Goal: Check status: Check status

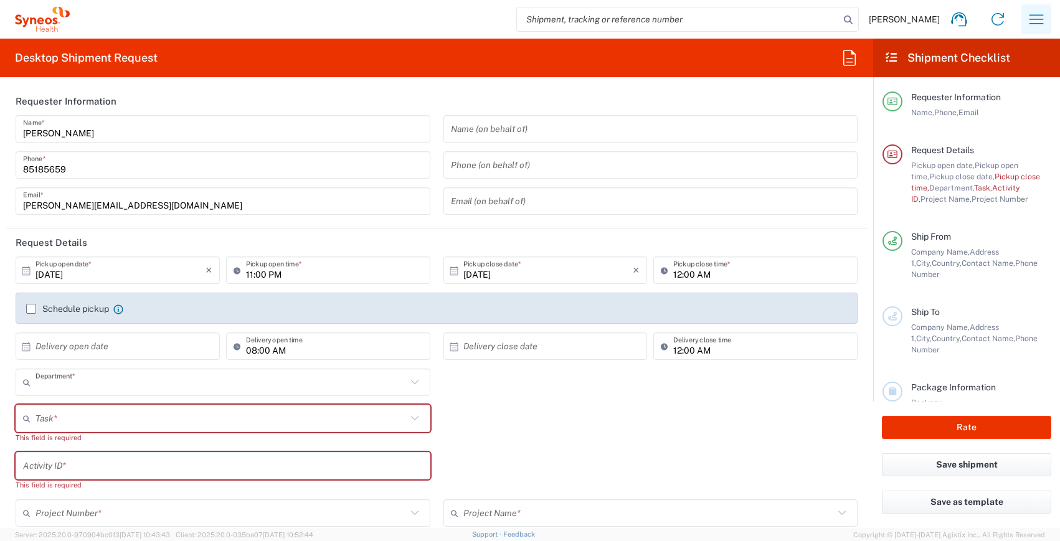
click at [1036, 15] on icon "button" at bounding box center [1037, 18] width 14 height 9
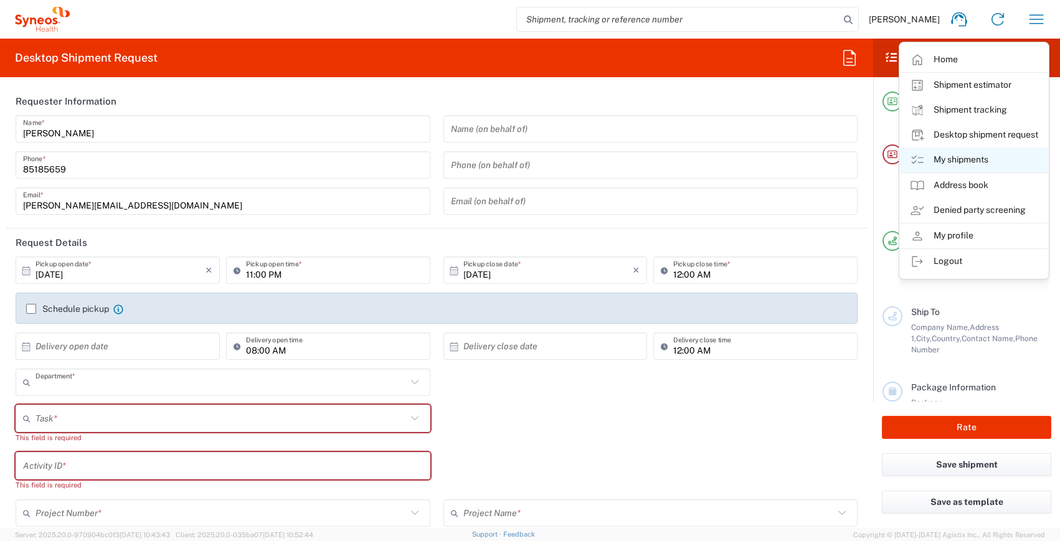
click at [1007, 162] on link "My shipments" at bounding box center [974, 160] width 148 height 25
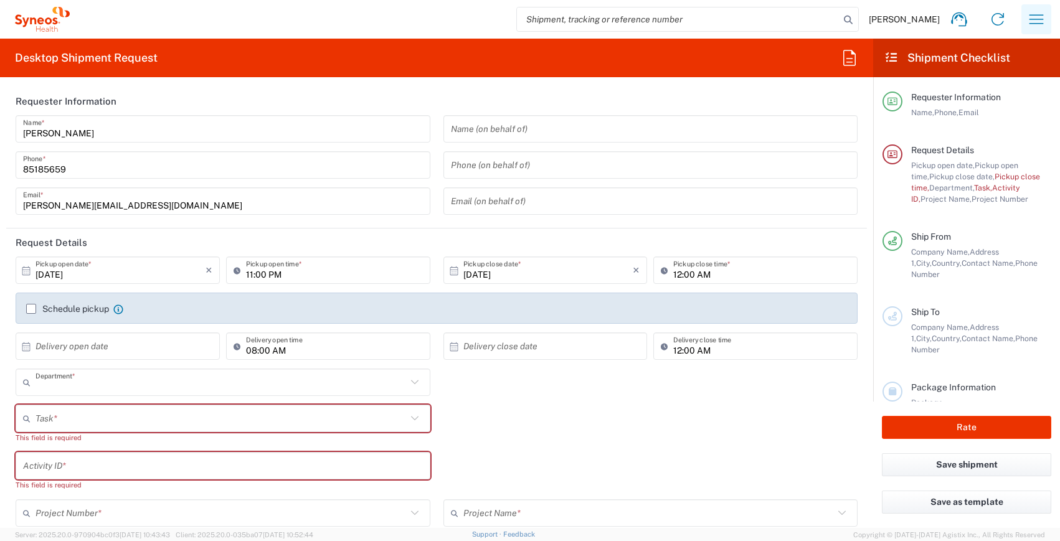
click at [1031, 18] on icon "button" at bounding box center [1036, 19] width 20 height 20
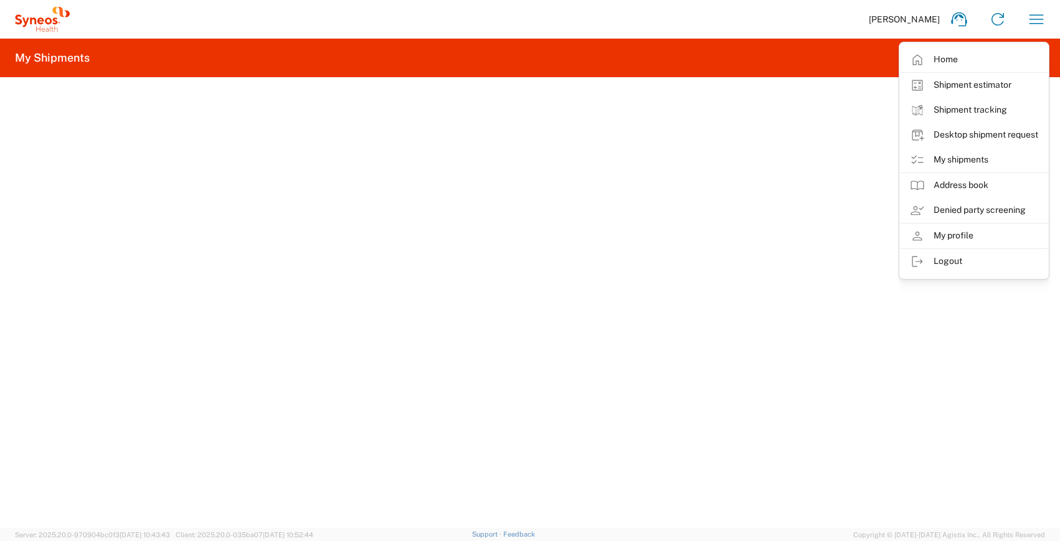
click at [962, 159] on link "My shipments" at bounding box center [974, 160] width 148 height 25
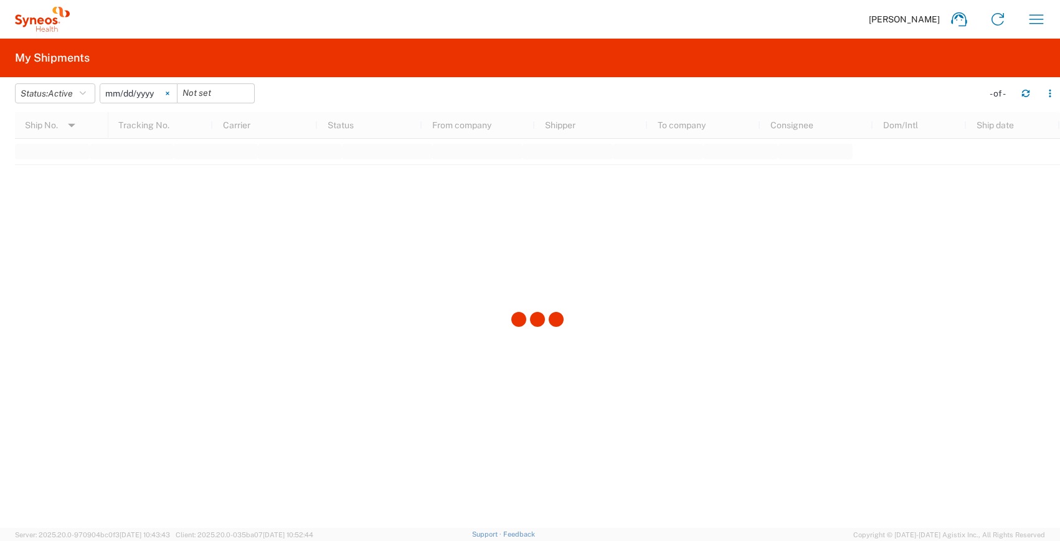
click at [169, 93] on icon at bounding box center [168, 94] width 4 height 4
click at [85, 93] on icon "button" at bounding box center [83, 93] width 6 height 9
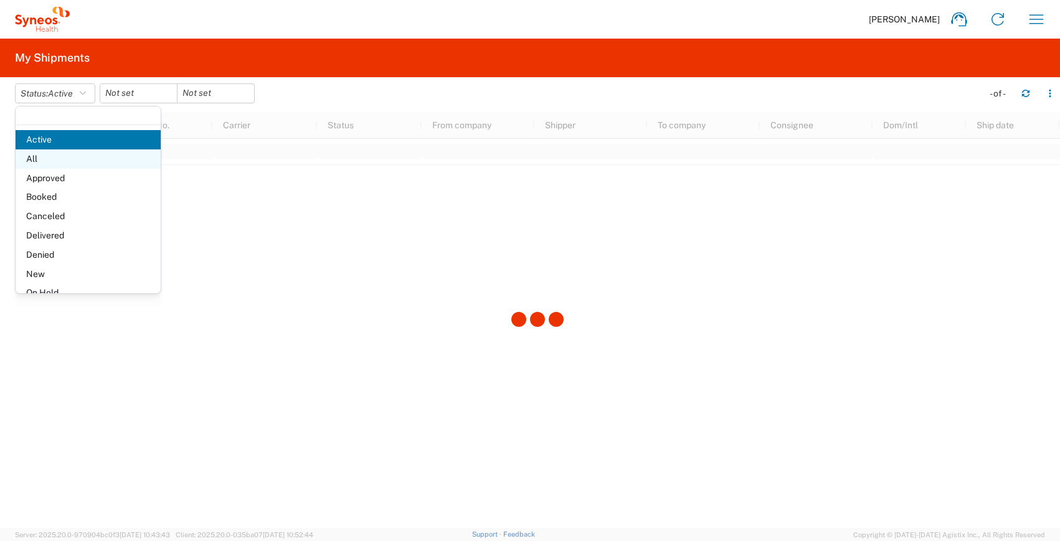
click at [50, 163] on span "All" at bounding box center [88, 158] width 145 height 19
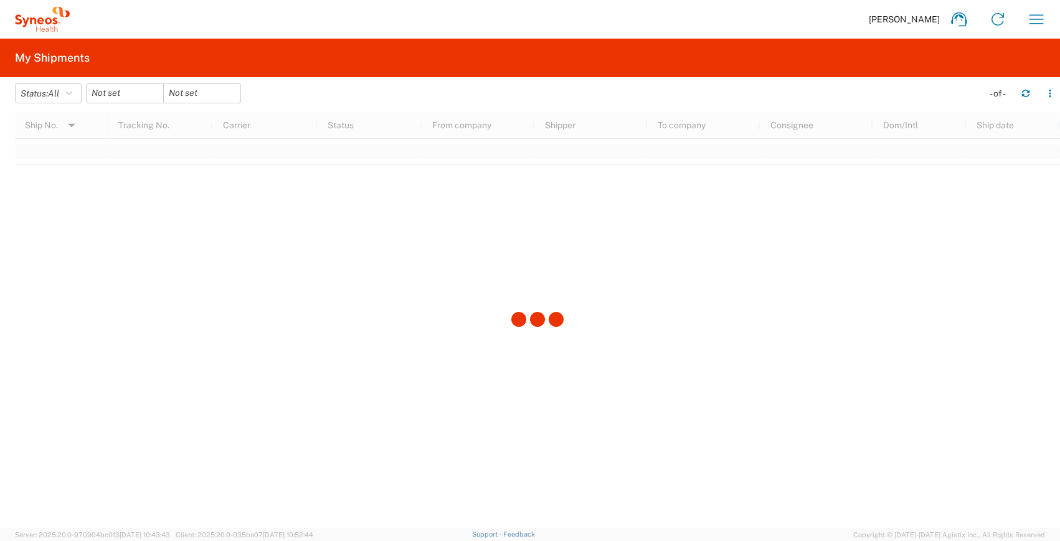
click at [50, 163] on div at bounding box center [537, 320] width 1045 height 416
